Goal: Check status: Check status

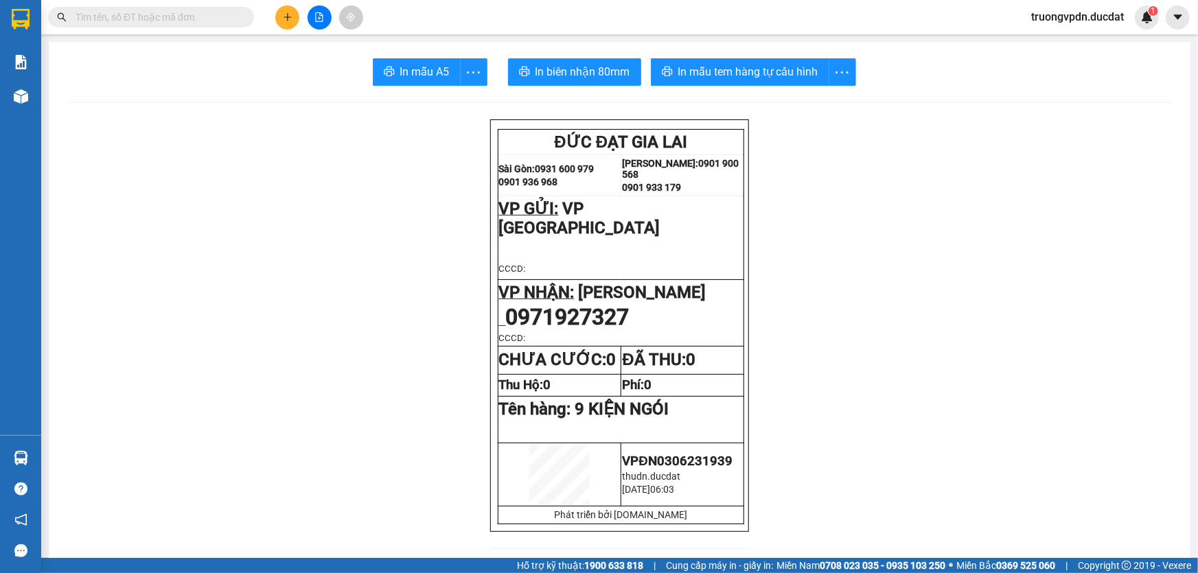
click at [223, 16] on input "text" at bounding box center [157, 17] width 162 height 15
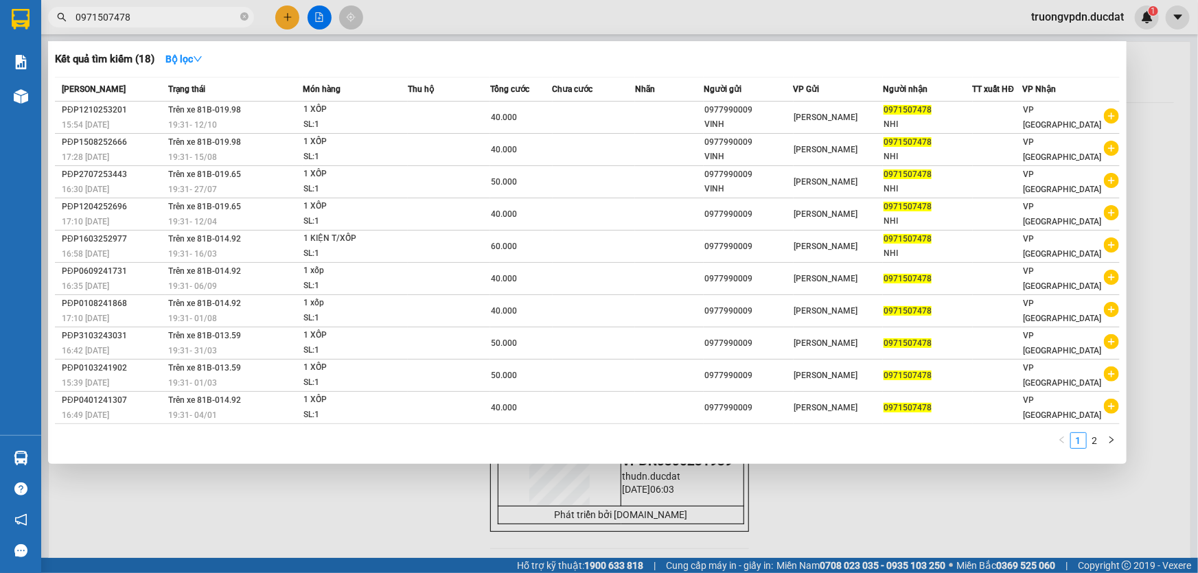
type input "0971507478"
click at [399, 464] on div at bounding box center [599, 286] width 1198 height 573
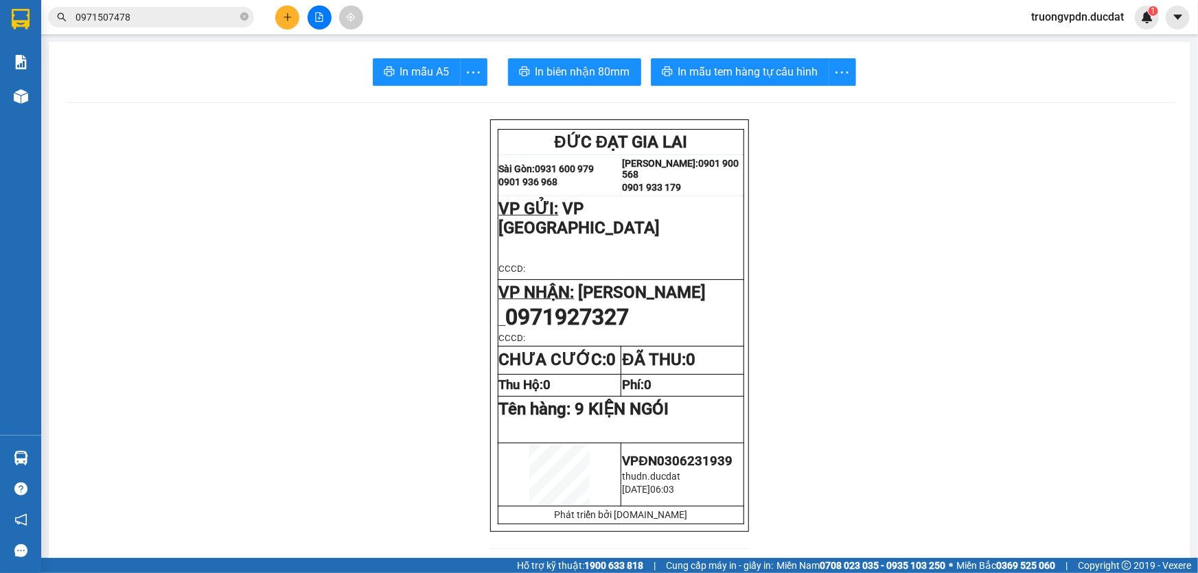
click at [323, 16] on icon "file-add" at bounding box center [319, 17] width 10 height 10
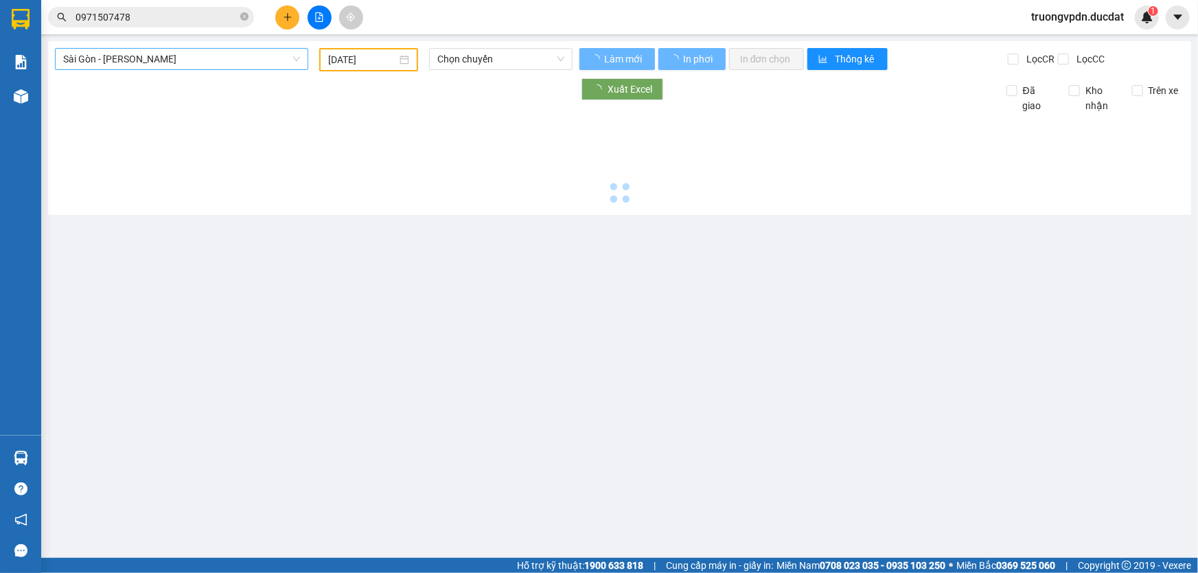
click at [183, 62] on span "Sài Gòn - Gia Lai" at bounding box center [181, 59] width 237 height 21
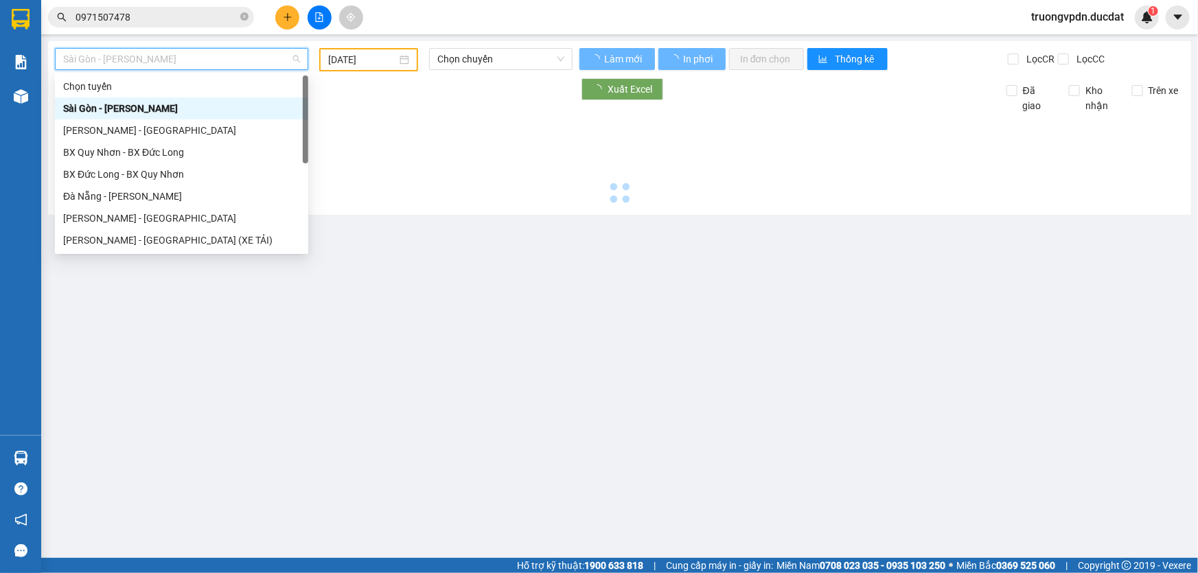
type input "[DATE]"
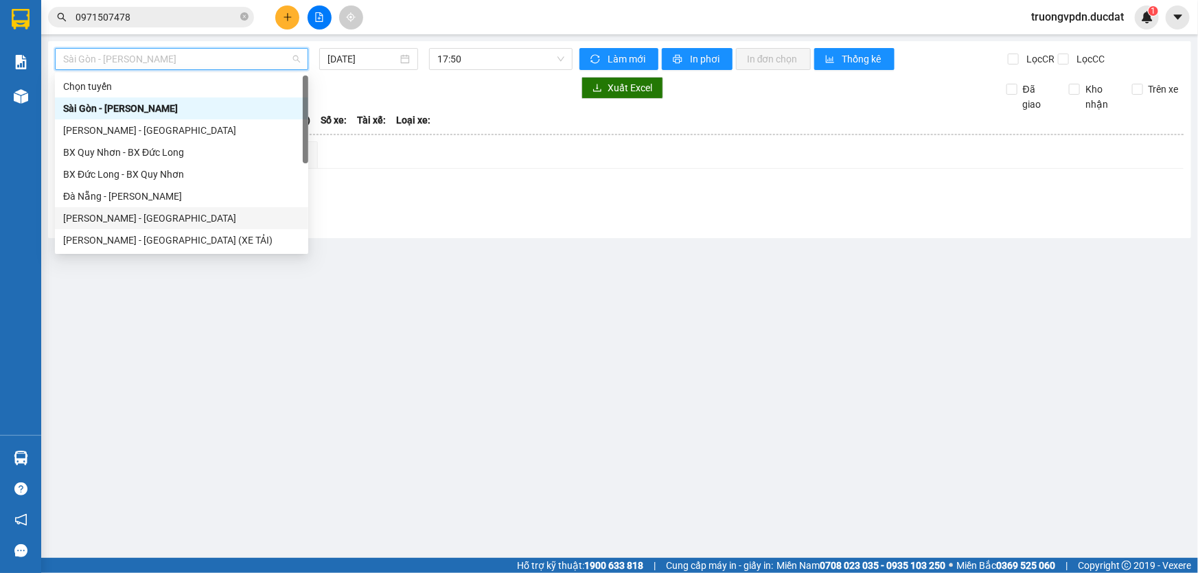
click at [109, 213] on div "Gia Lai - Đà Nẵng" at bounding box center [181, 218] width 237 height 15
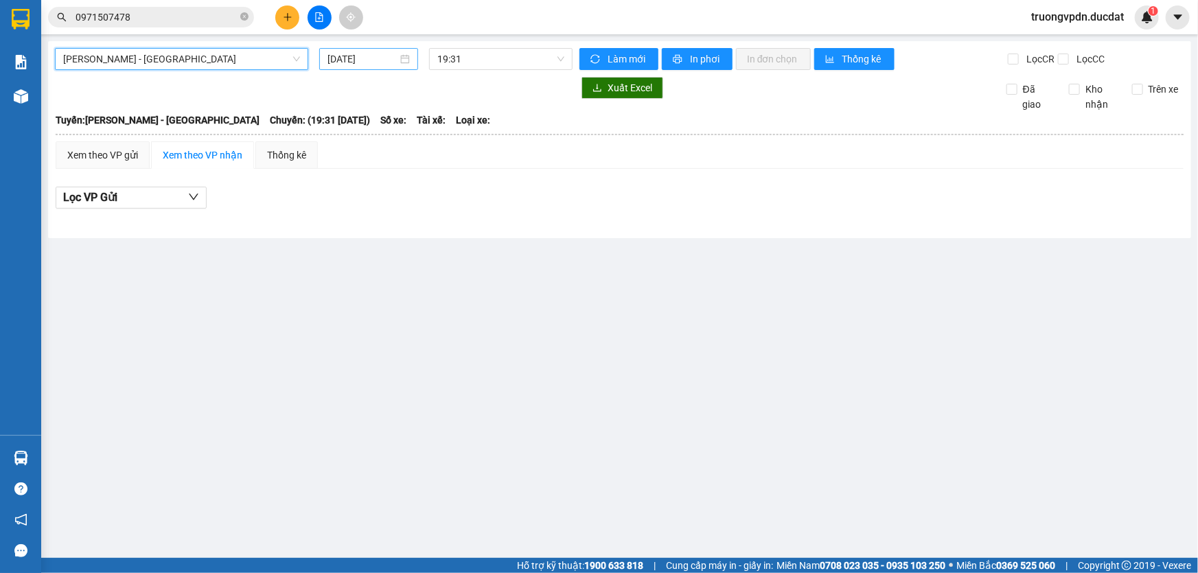
click at [380, 58] on input "[DATE]" at bounding box center [362, 58] width 70 height 15
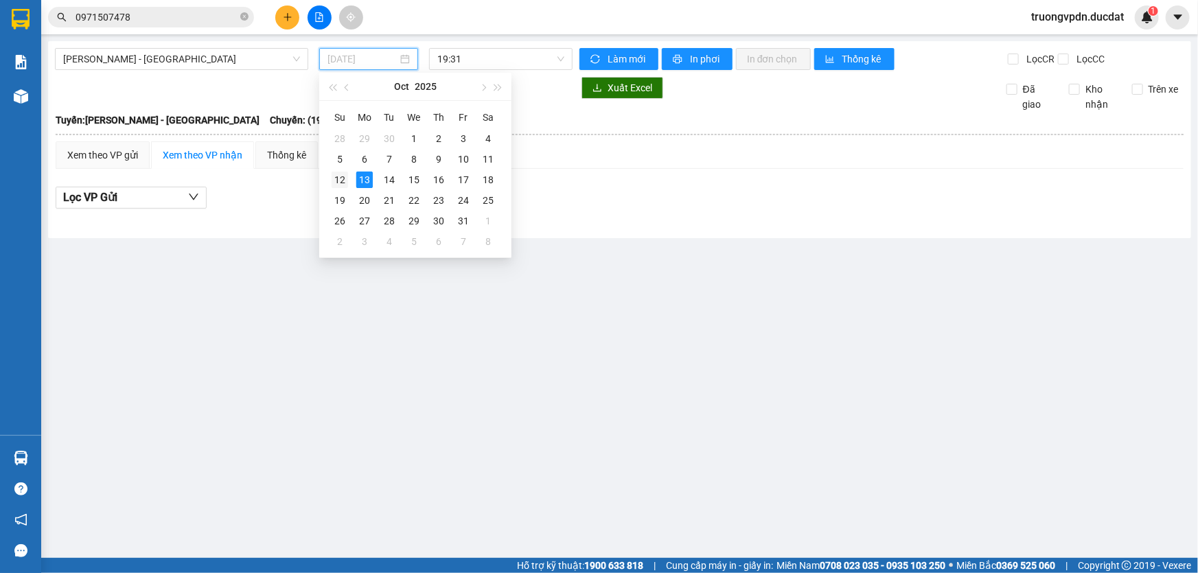
click at [334, 178] on div "12" at bounding box center [340, 180] width 16 height 16
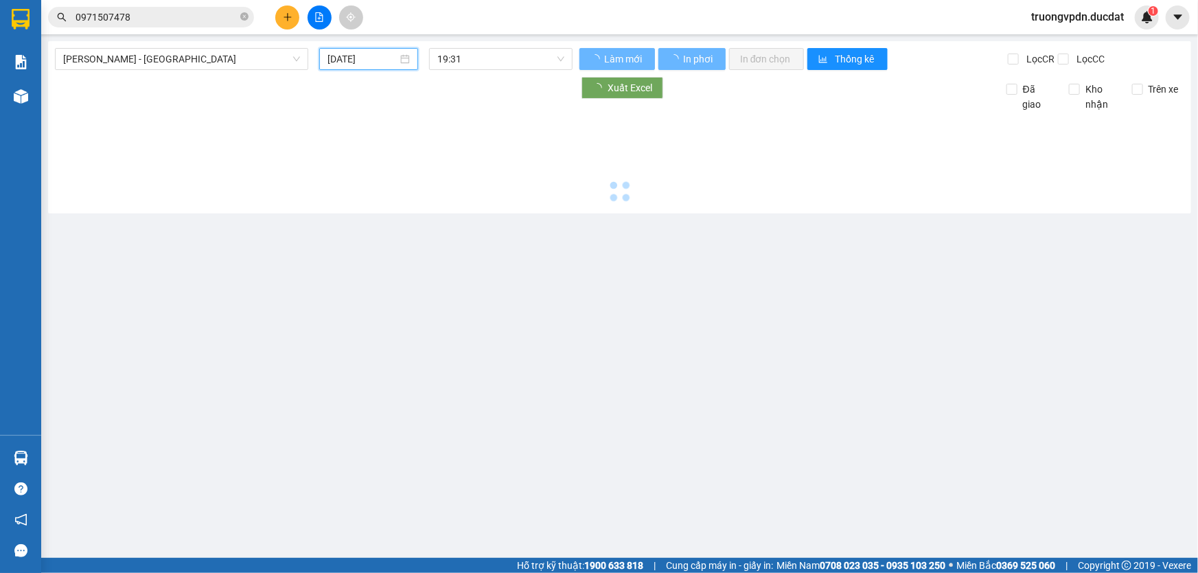
type input "12/10/2025"
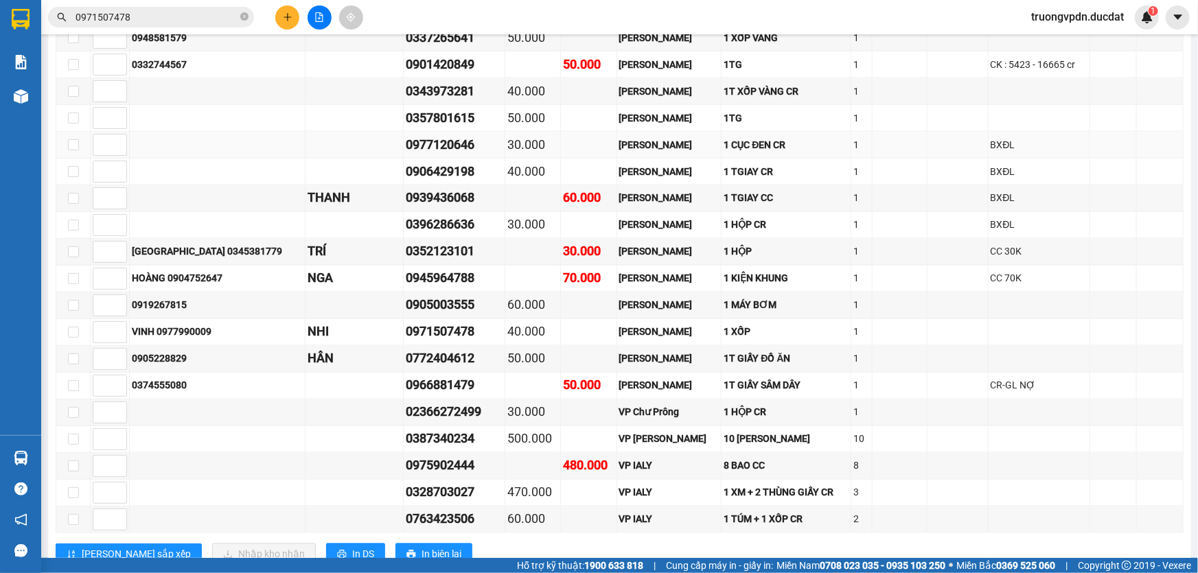
scroll to position [1174, 0]
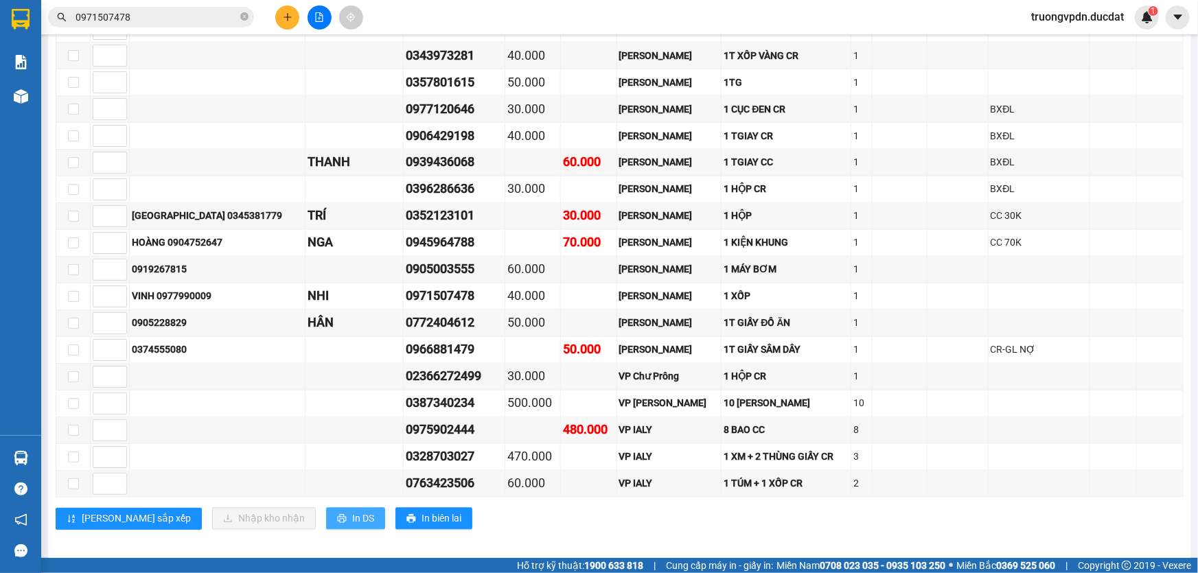
click at [352, 511] on span "In DS" at bounding box center [363, 518] width 22 height 15
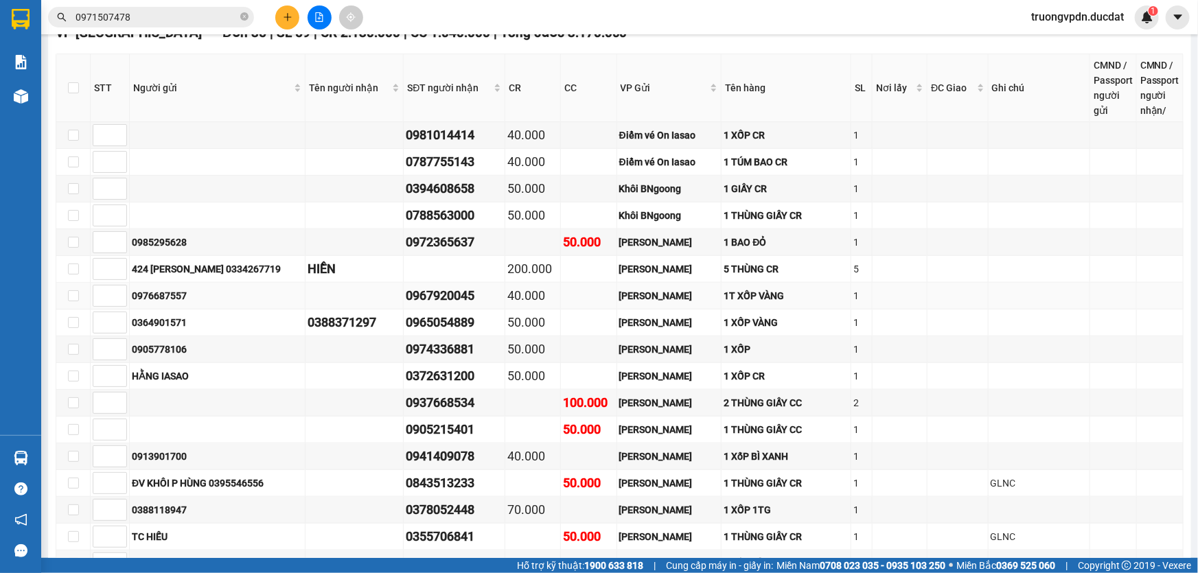
scroll to position [426, 0]
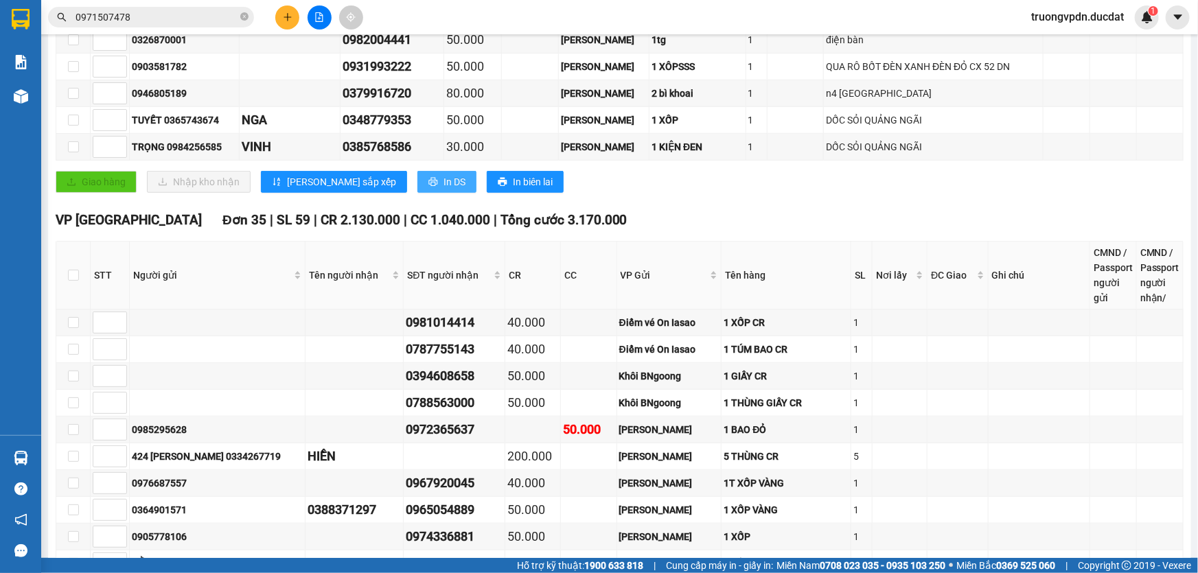
click at [443, 175] on span "In DS" at bounding box center [454, 181] width 22 height 15
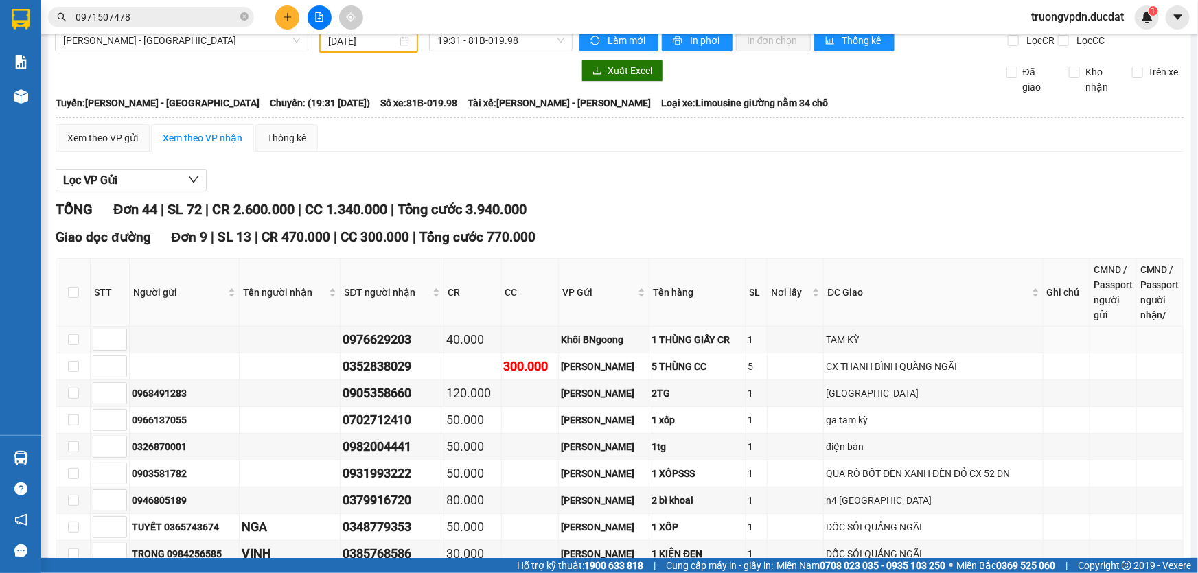
scroll to position [0, 0]
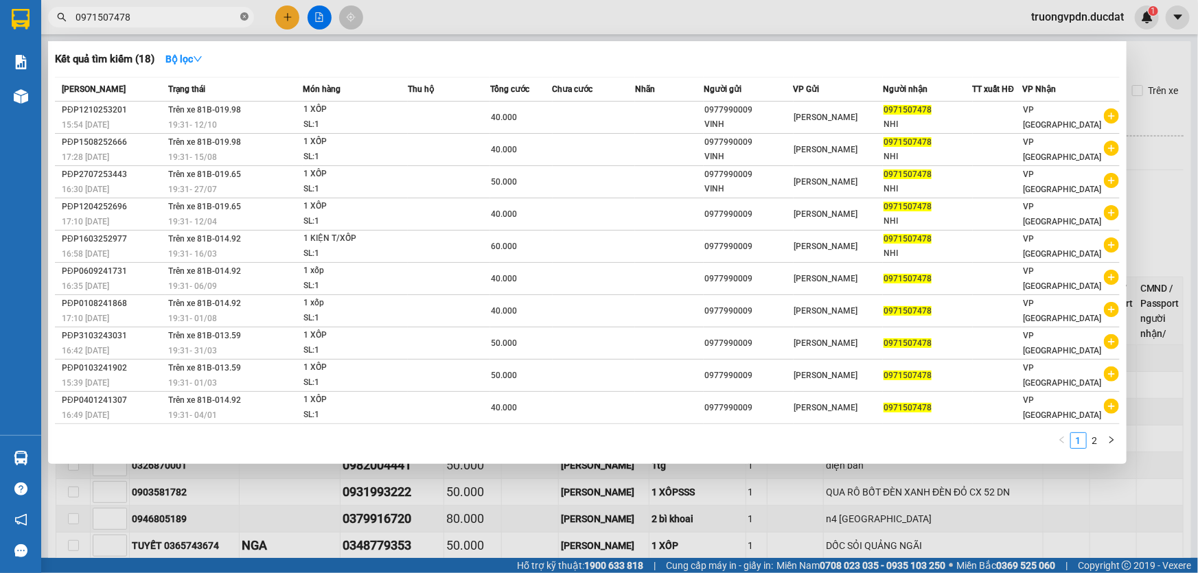
click at [245, 16] on icon "close-circle" at bounding box center [244, 16] width 8 height 8
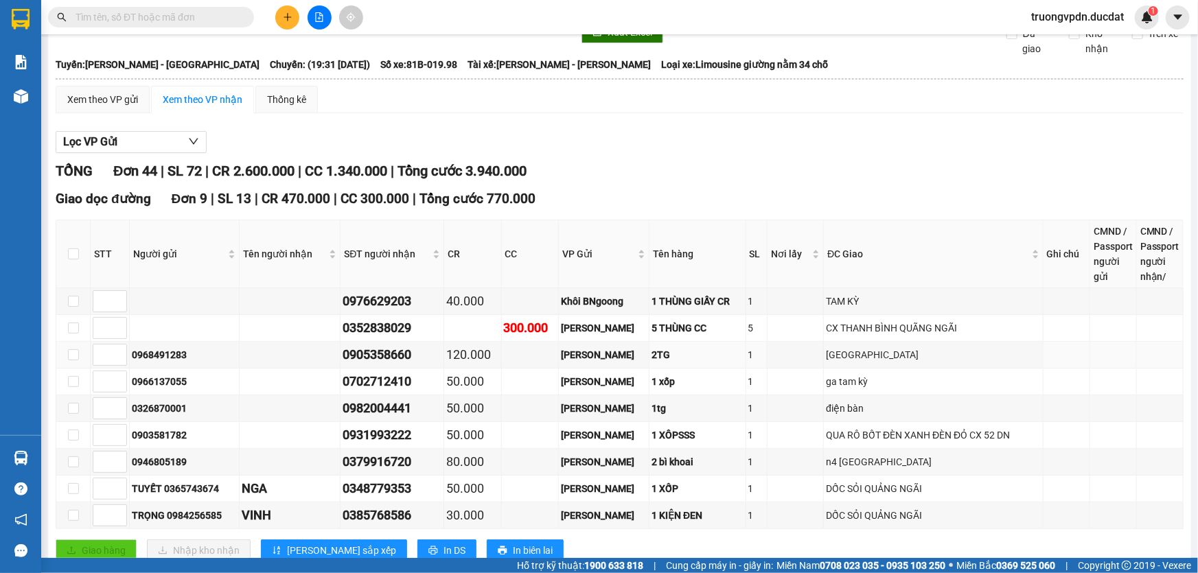
scroll to position [124, 0]
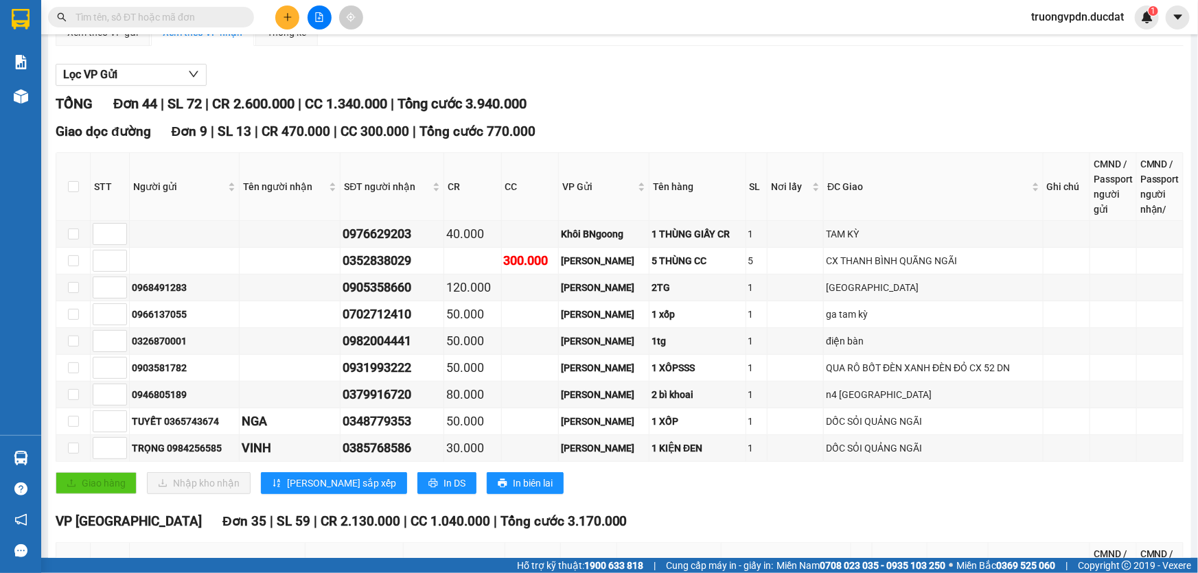
click at [167, 25] on span at bounding box center [151, 17] width 206 height 21
click at [161, 19] on input "text" at bounding box center [157, 17] width 162 height 15
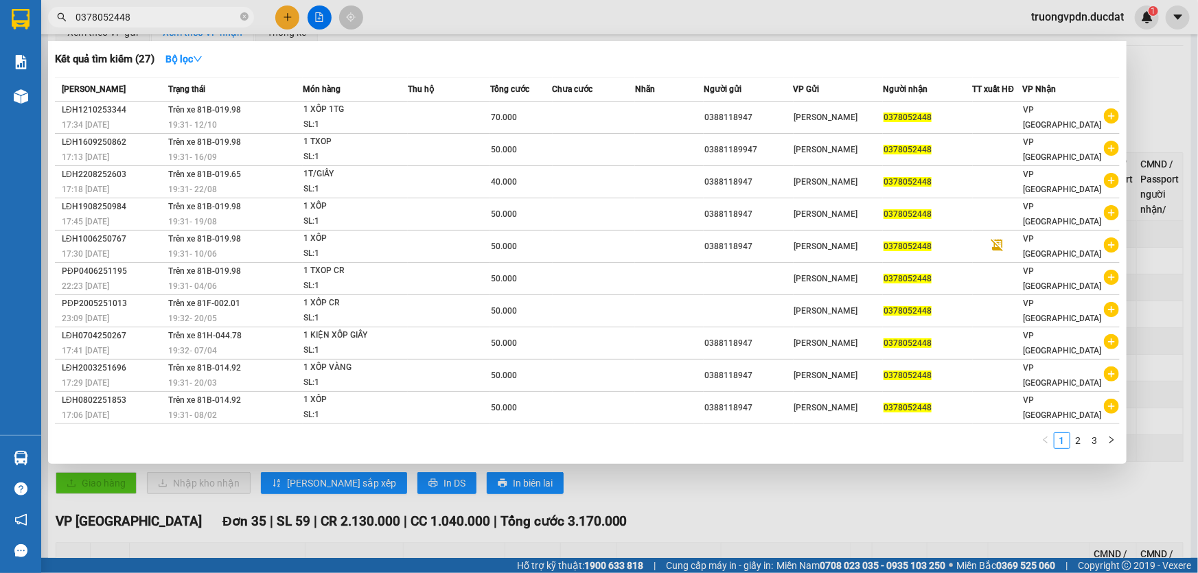
type input "0378052448"
click at [636, 498] on div at bounding box center [599, 286] width 1198 height 573
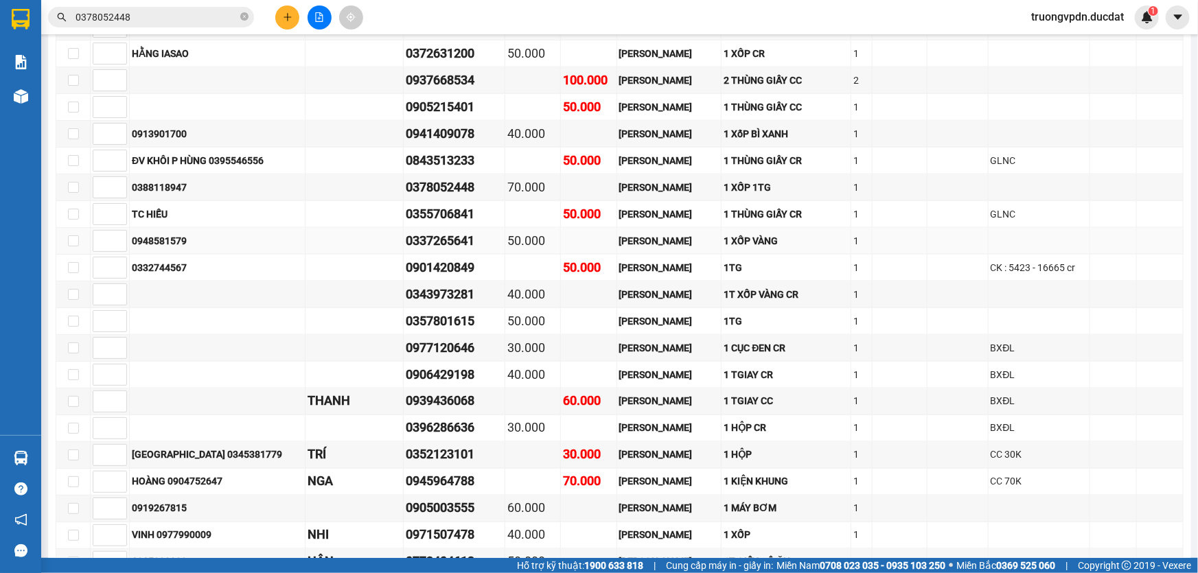
scroll to position [1174, 0]
